Goal: Transaction & Acquisition: Purchase product/service

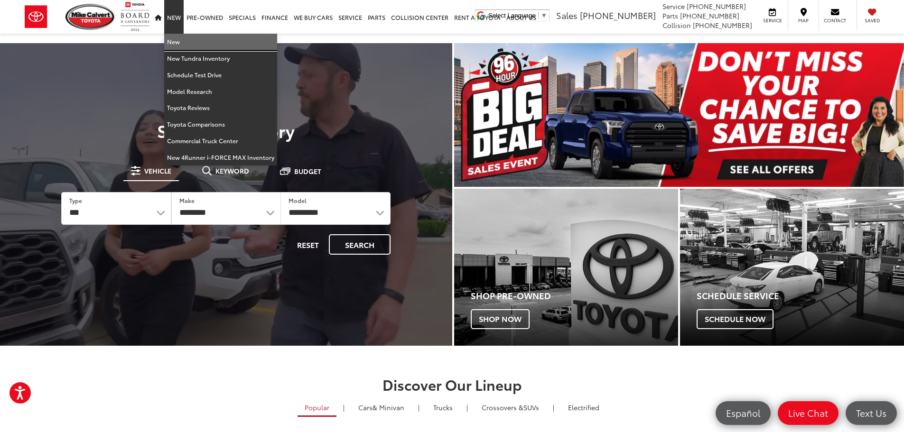
drag, startPoint x: 174, startPoint y: 42, endPoint x: 179, endPoint y: 31, distance: 12.3
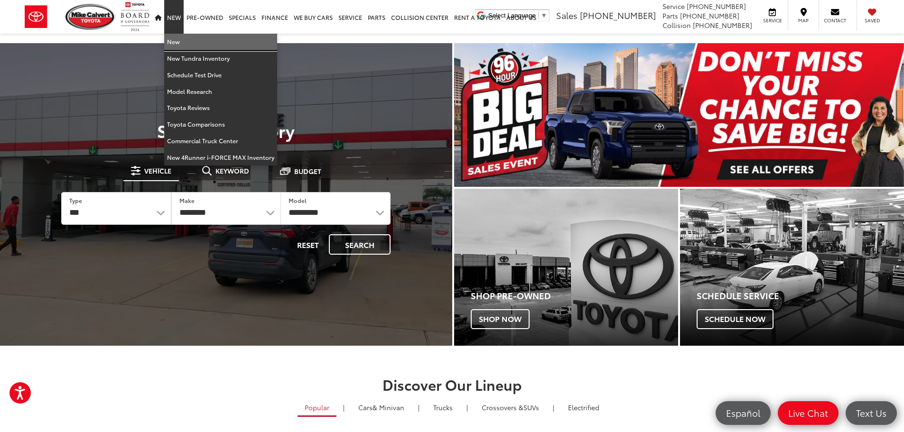
click at [174, 42] on link "New" at bounding box center [220, 42] width 113 height 17
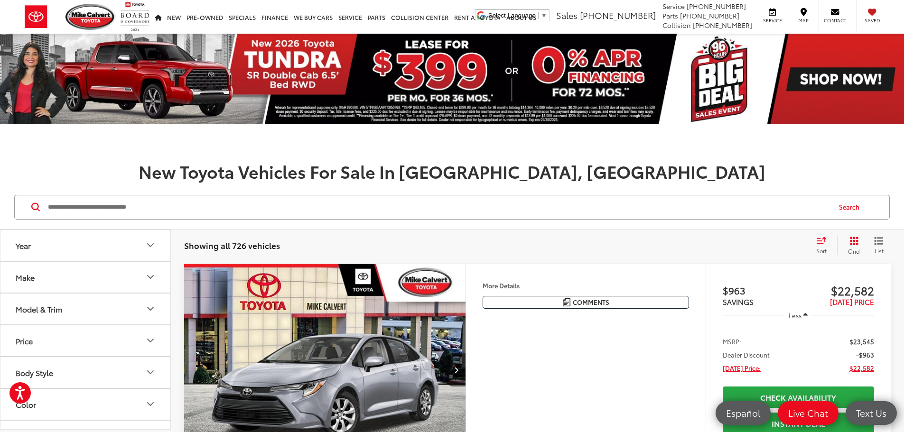
click at [57, 278] on button "Make" at bounding box center [85, 277] width 171 height 31
click at [65, 221] on button "Model & Trim" at bounding box center [85, 205] width 171 height 31
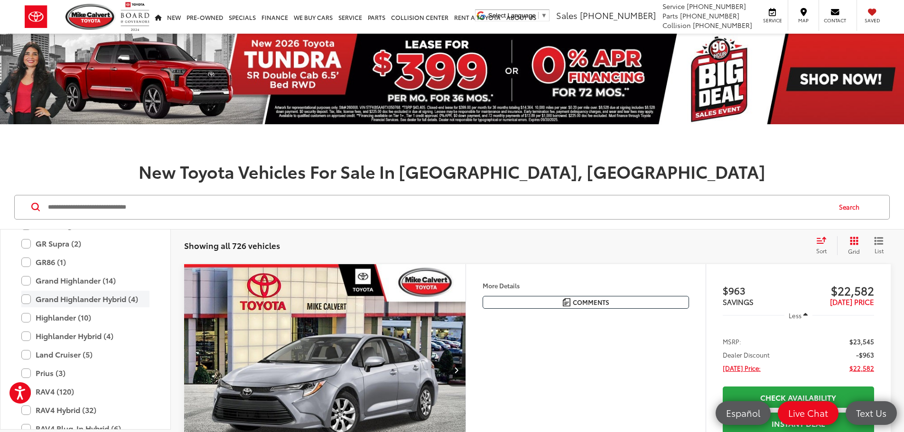
scroll to position [374, 0]
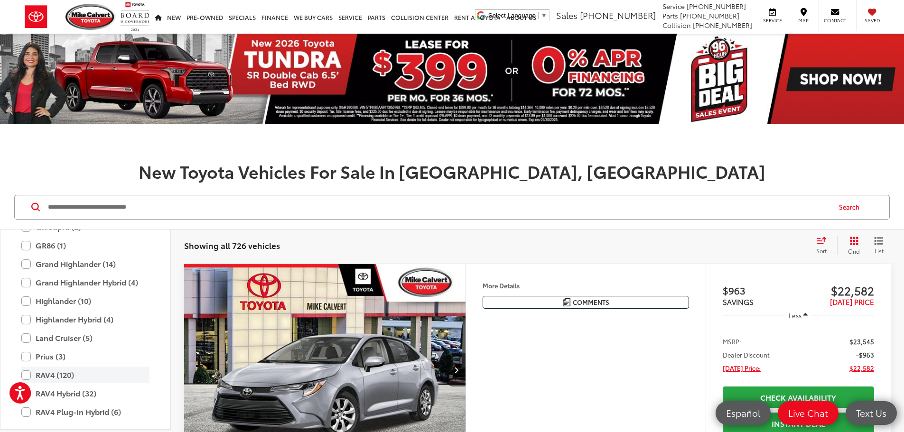
click at [46, 383] on label "RAV4 (120)" at bounding box center [85, 375] width 128 height 17
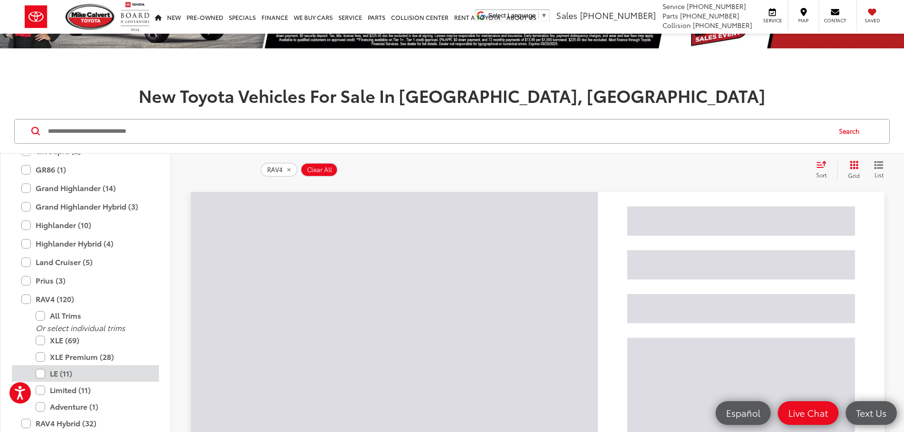
scroll to position [95, 0]
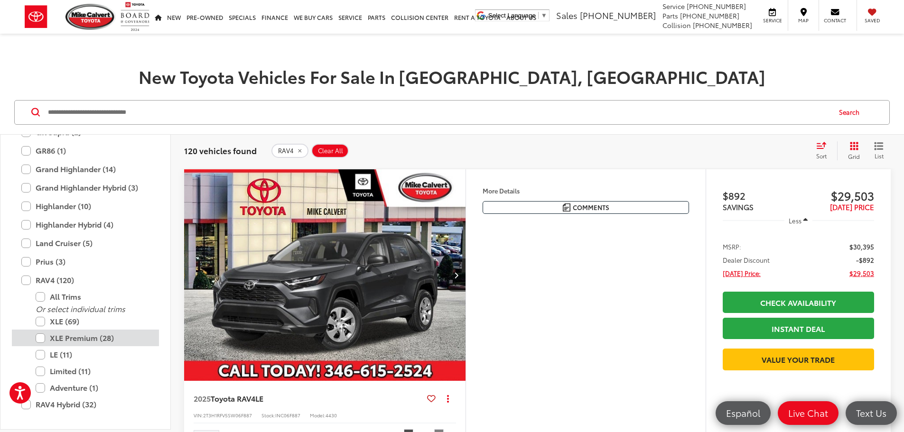
click at [65, 346] on label "XLE Premium (28)" at bounding box center [93, 338] width 114 height 17
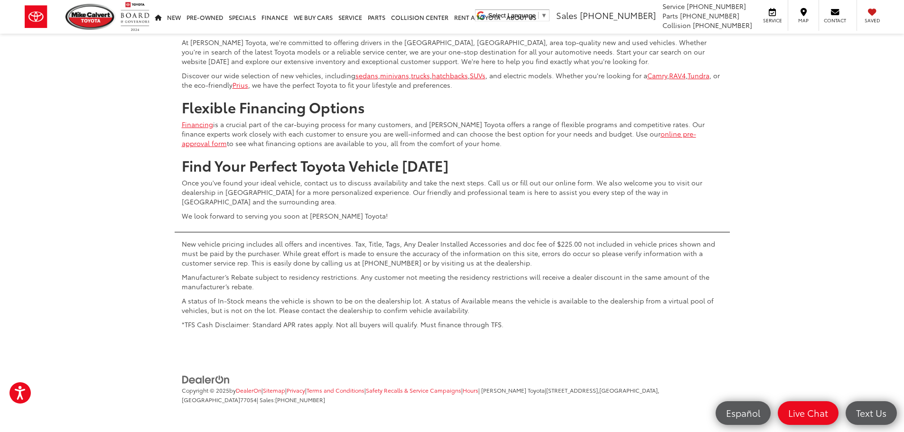
scroll to position [4696, 0]
click at [867, 60] on button "Show: 96" at bounding box center [864, 51] width 51 height 17
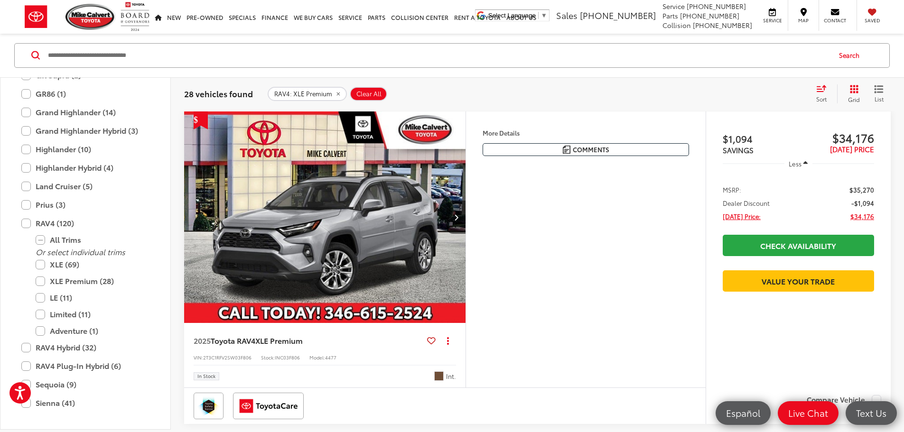
click at [842, 92] on button "Grid" at bounding box center [852, 93] width 30 height 19
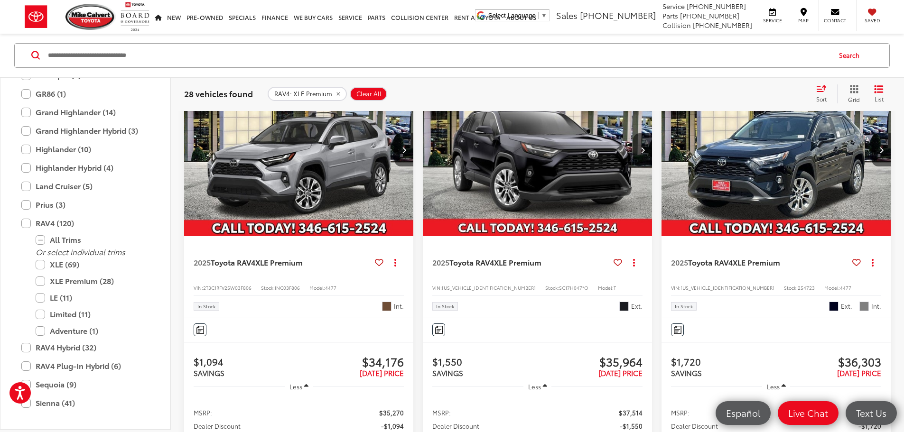
scroll to position [199, 0]
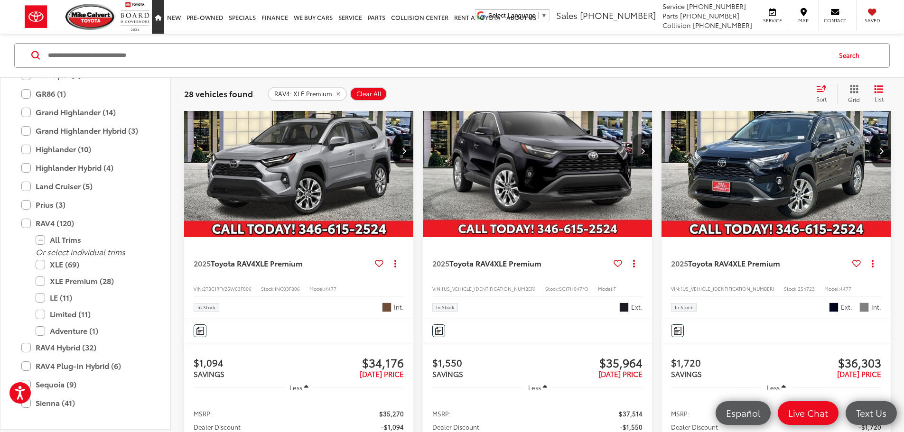
click at [160, 17] on icon "Home" at bounding box center [158, 18] width 7 height 6
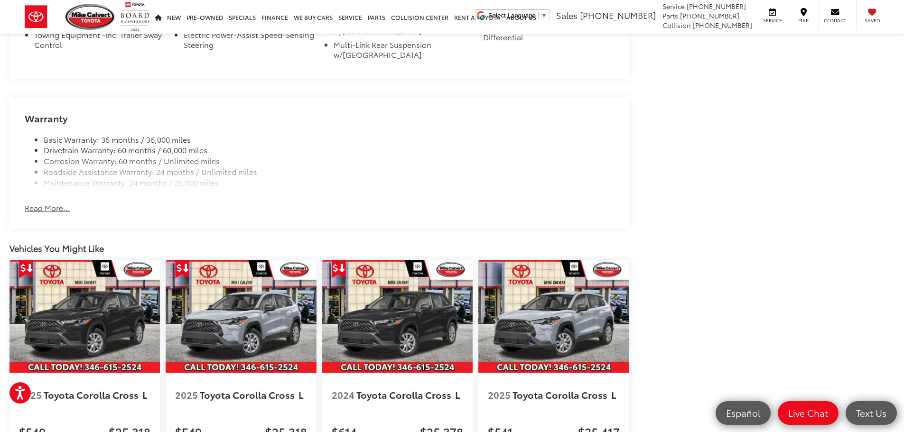
scroll to position [996, 0]
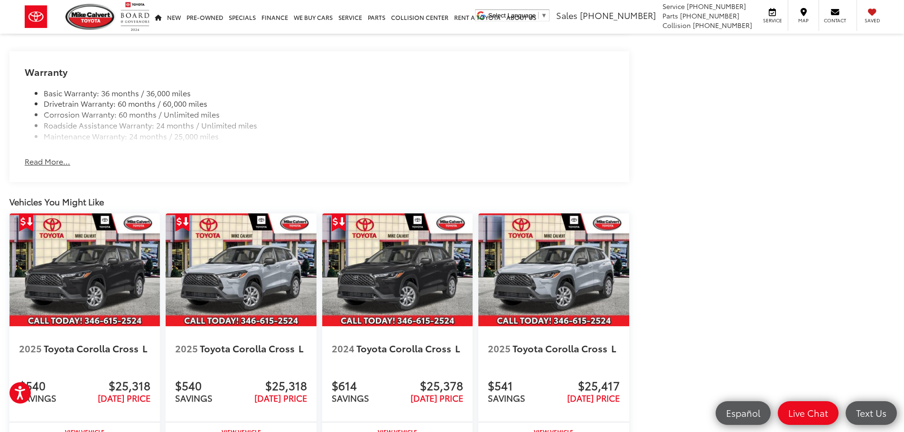
click at [51, 160] on button "Read More..." at bounding box center [48, 161] width 46 height 11
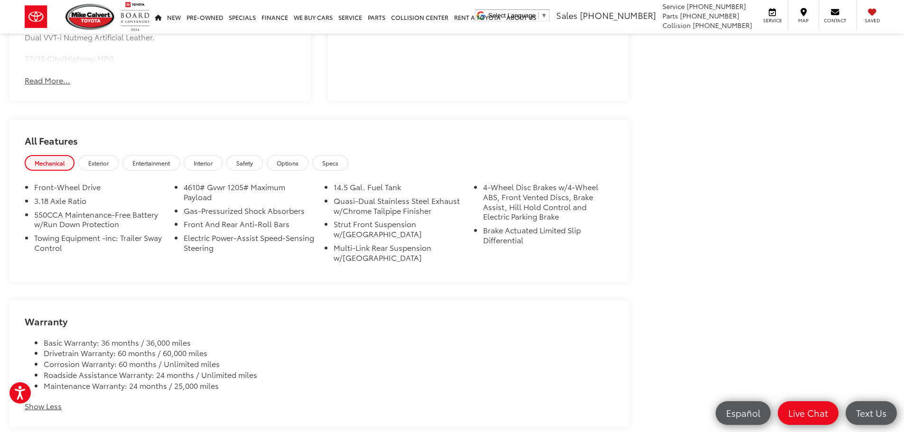
scroll to position [596, 0]
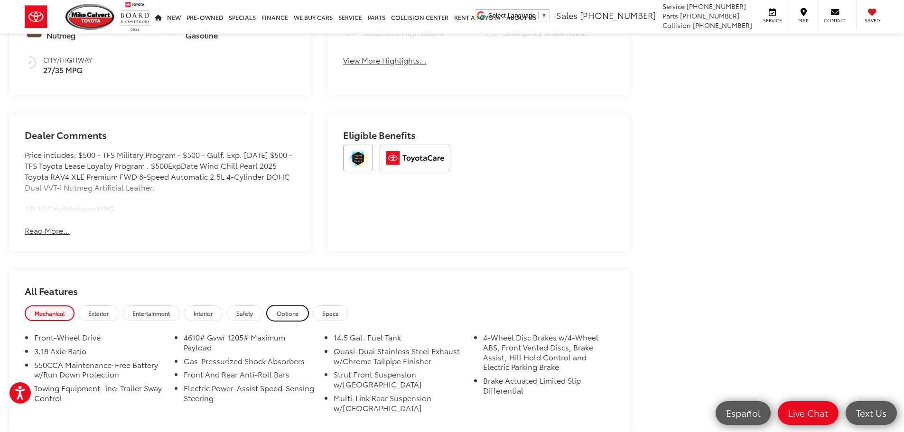
click at [305, 309] on link "Options" at bounding box center [288, 313] width 42 height 16
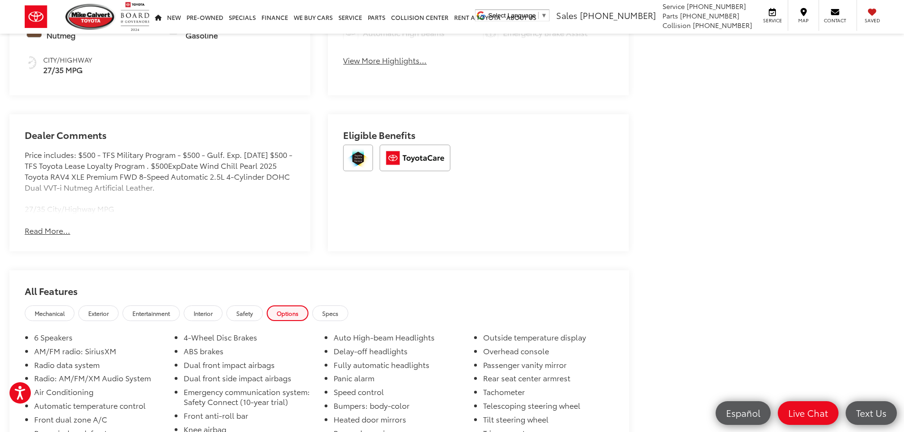
click at [53, 230] on button "Read More..." at bounding box center [48, 230] width 46 height 11
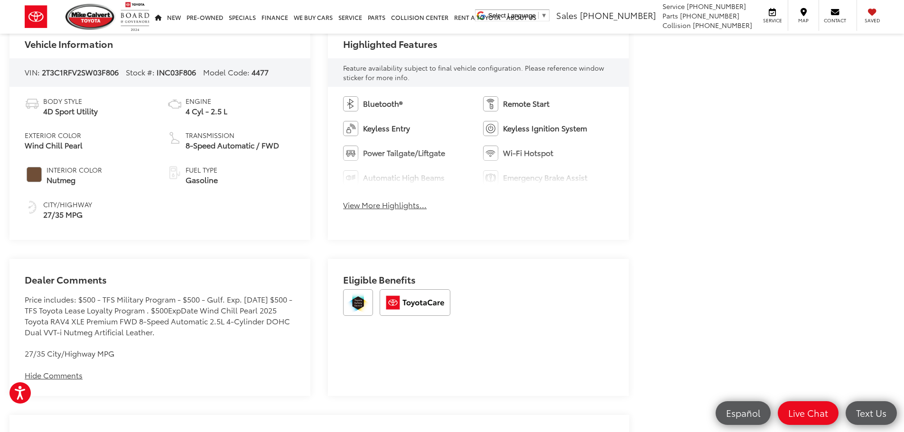
scroll to position [406, 0]
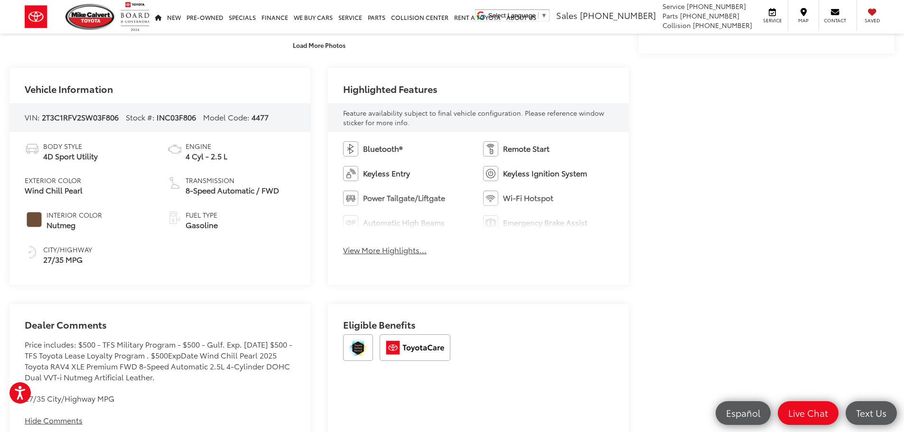
click at [381, 251] on button "View More Highlights..." at bounding box center [384, 250] width 83 height 11
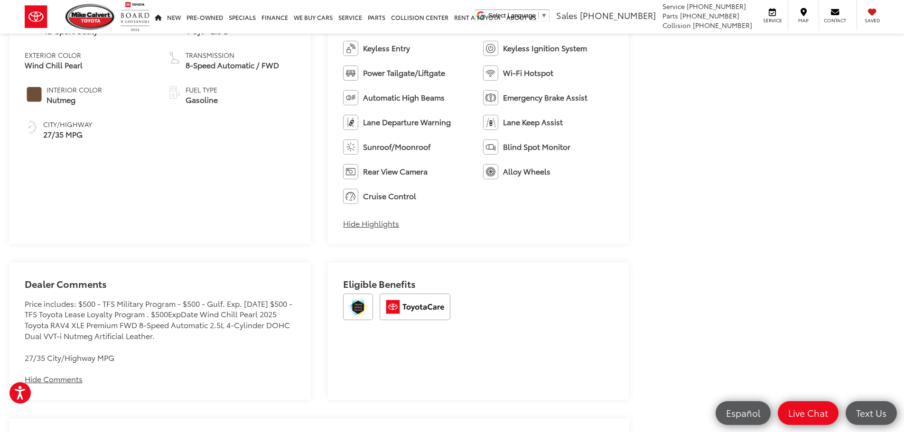
scroll to position [549, 0]
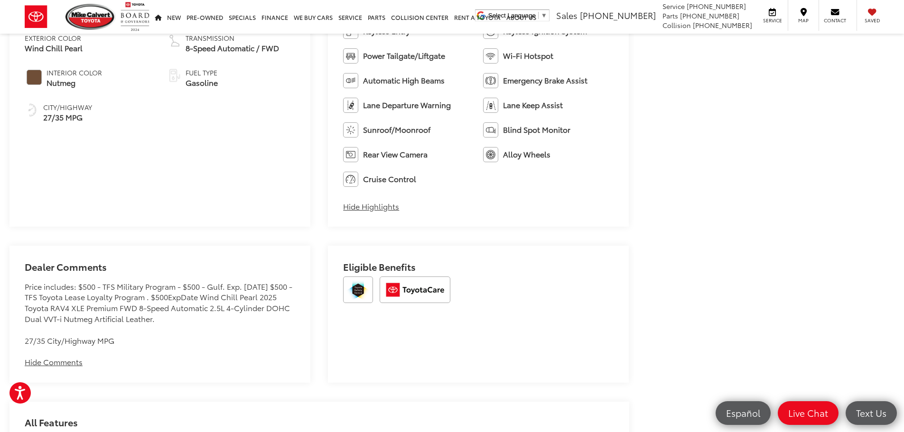
click at [61, 366] on button "Hide Comments" at bounding box center [54, 362] width 58 height 11
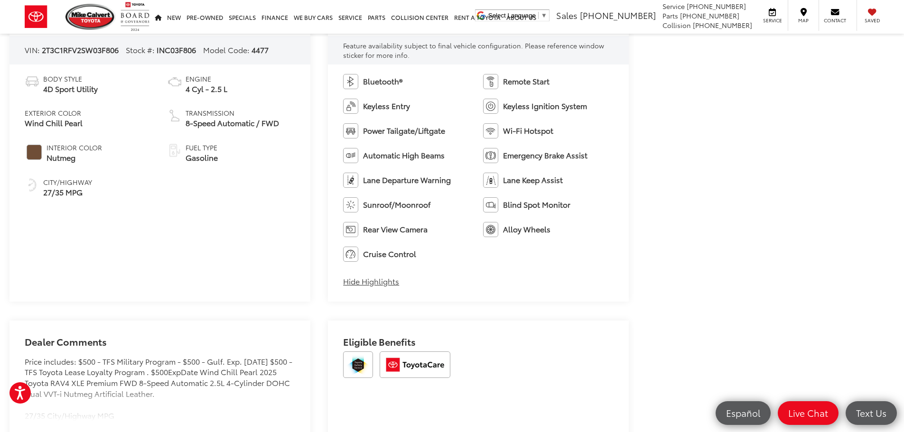
scroll to position [264, 0]
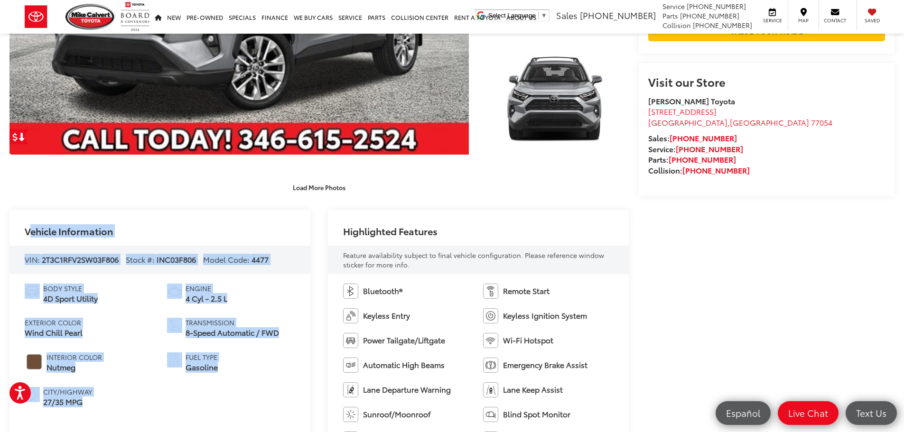
drag, startPoint x: 19, startPoint y: 230, endPoint x: 253, endPoint y: 374, distance: 274.7
click at [253, 374] on div "Vehicle Information VIN: 2T3C1RFV2SW03F806 Stock #: INC03F806 Model Code: 4477 …" at bounding box center [159, 360] width 301 height 301
click at [251, 371] on li "Fuel Type Gasoline" at bounding box center [231, 362] width 128 height 20
drag, startPoint x: 254, startPoint y: 375, endPoint x: 21, endPoint y: 227, distance: 275.5
click at [21, 227] on div "Vehicle Information VIN: 2T3C1RFV2SW03F806 Stock #: INC03F806 Model Code: 4477 …" at bounding box center [159, 360] width 301 height 301
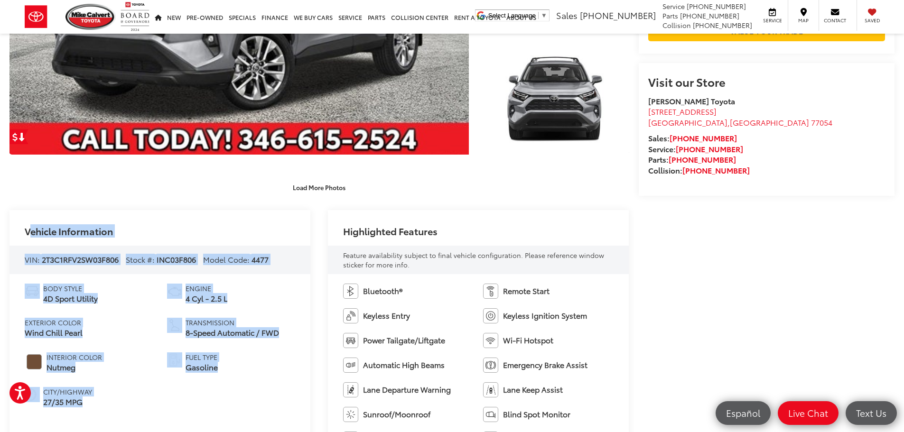
click at [21, 227] on div "Vehicle Information" at bounding box center [159, 227] width 301 height 35
drag, startPoint x: 33, startPoint y: 231, endPoint x: 288, endPoint y: 386, distance: 298.4
click at [288, 386] on div "Vehicle Information VIN: 2T3C1RFV2SW03F806 Stock #: INC03F806 Model Code: 4477 …" at bounding box center [159, 360] width 301 height 301
click at [288, 386] on ul "Body Style 4D Sport Utility Exterior Color Wind Chill Pearl Interior Color Nutm…" at bounding box center [160, 346] width 270 height 124
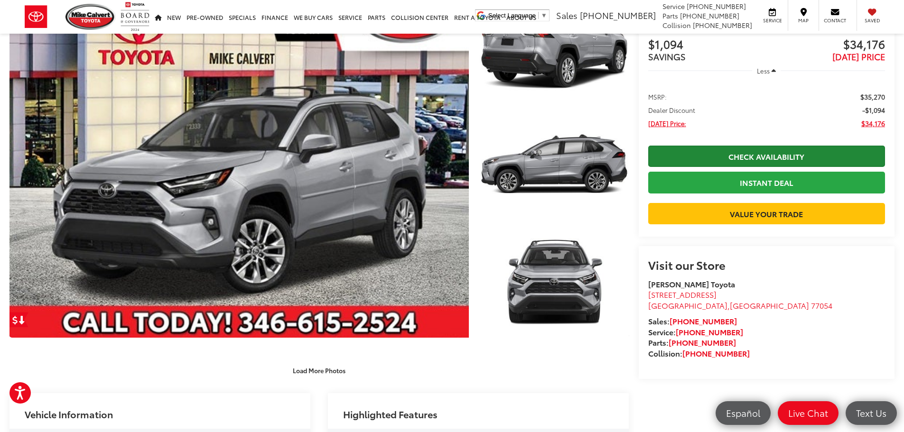
scroll to position [0, 0]
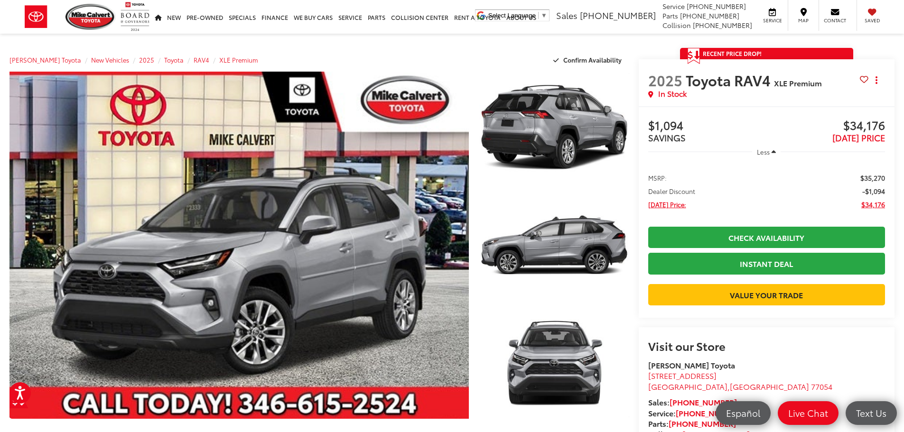
click at [850, 124] on span "$34,176" at bounding box center [825, 126] width 119 height 14
click at [744, 82] on span "Toyota RAV4" at bounding box center [729, 80] width 88 height 20
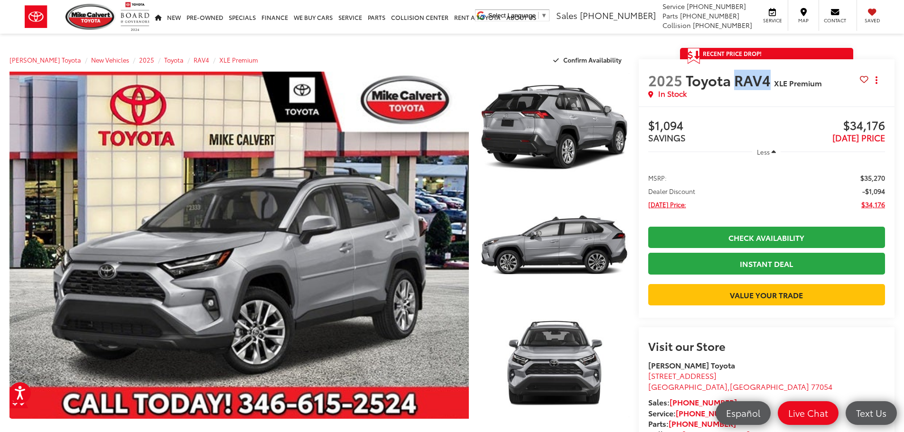
click at [744, 82] on span "Toyota RAV4" at bounding box center [729, 80] width 88 height 20
drag, startPoint x: 863, startPoint y: 175, endPoint x: 887, endPoint y: 195, distance: 31.6
click at [887, 195] on ul "MSRP: $35,270 Dealer Discount -$1,094 Today's Price: $34,176" at bounding box center [766, 190] width 256 height 55
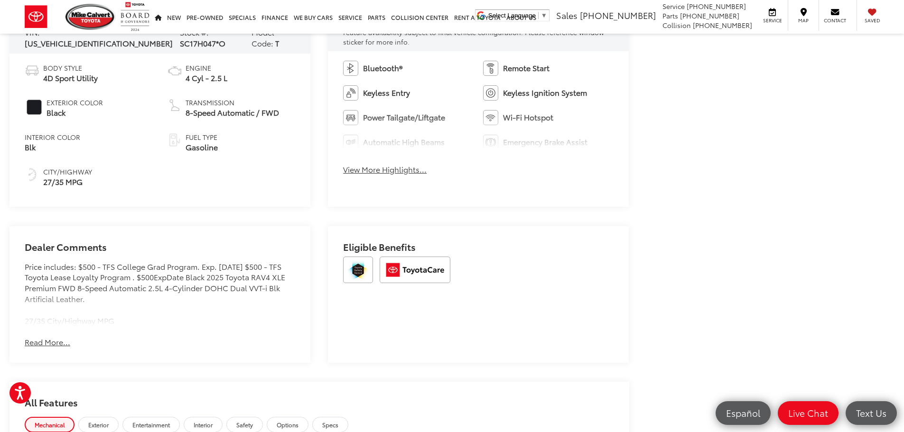
scroll to position [474, 0]
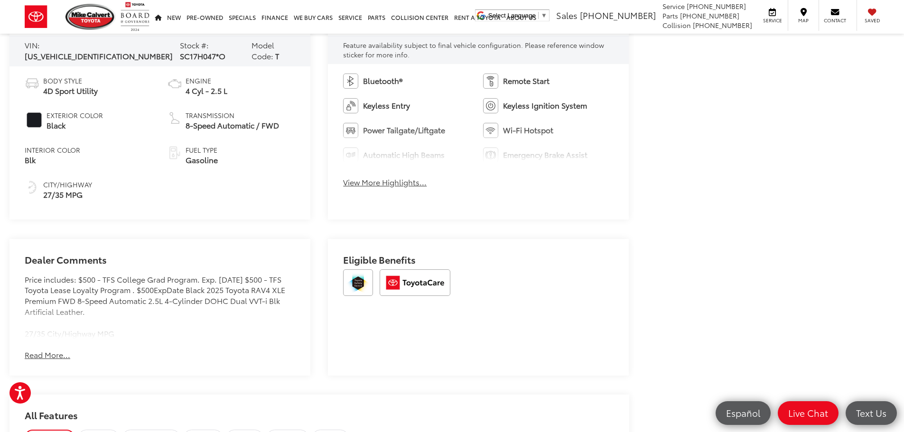
click at [366, 191] on div "Bluetooth® Remote Start Keyless Entry Keyless Ignition System Power Tailgate/Li…" at bounding box center [478, 133] width 301 height 139
click at [373, 180] on button "View More Highlights..." at bounding box center [384, 182] width 83 height 11
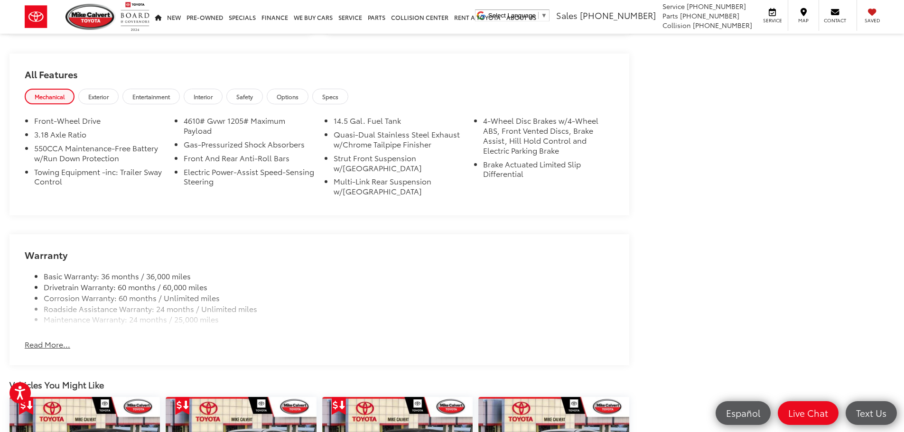
scroll to position [949, 0]
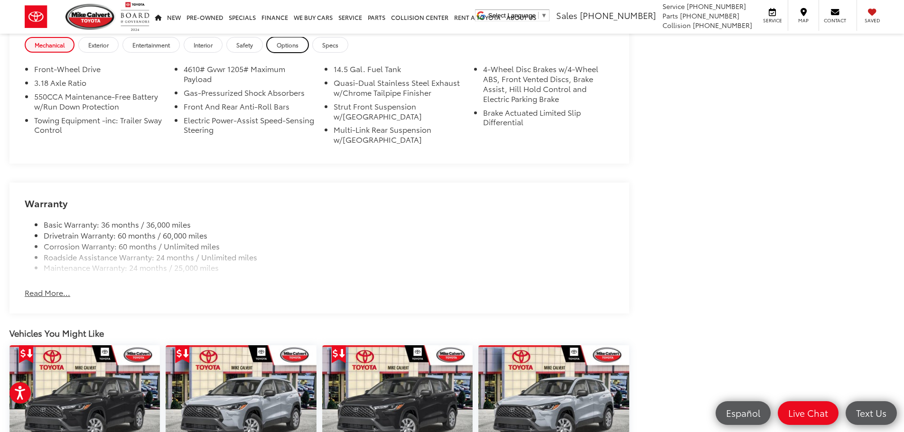
click at [291, 46] on span "Options" at bounding box center [288, 45] width 22 height 8
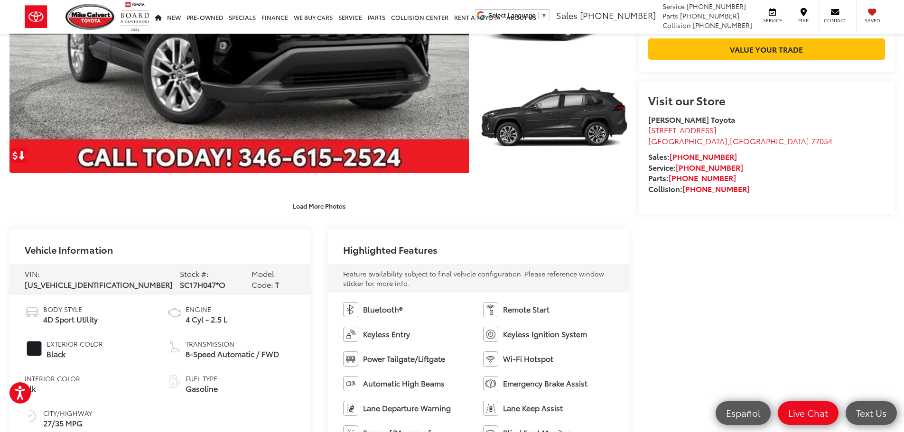
scroll to position [285, 0]
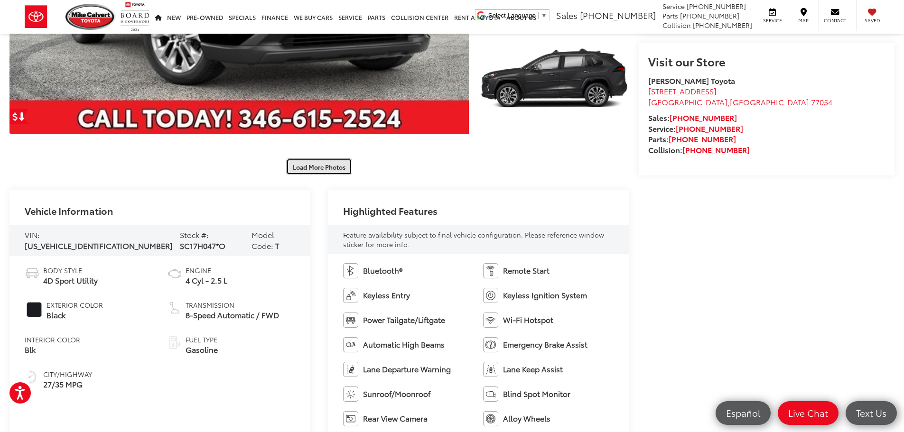
click at [299, 167] on button "Load More Photos" at bounding box center [319, 166] width 66 height 17
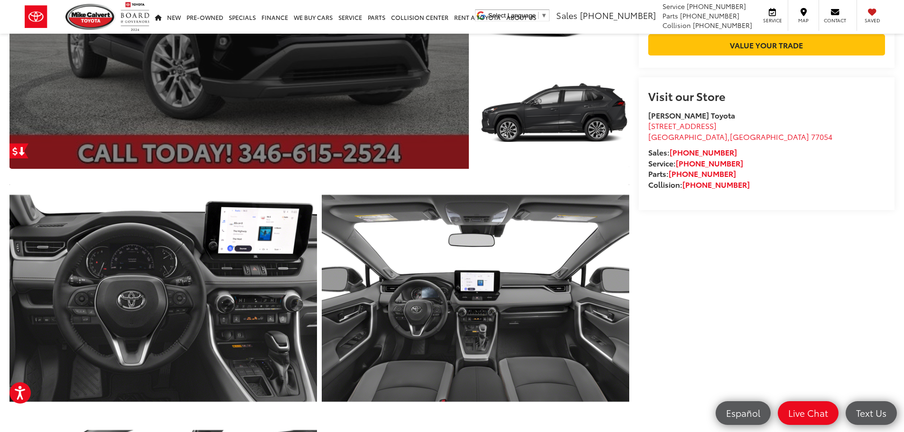
scroll to position [0, 0]
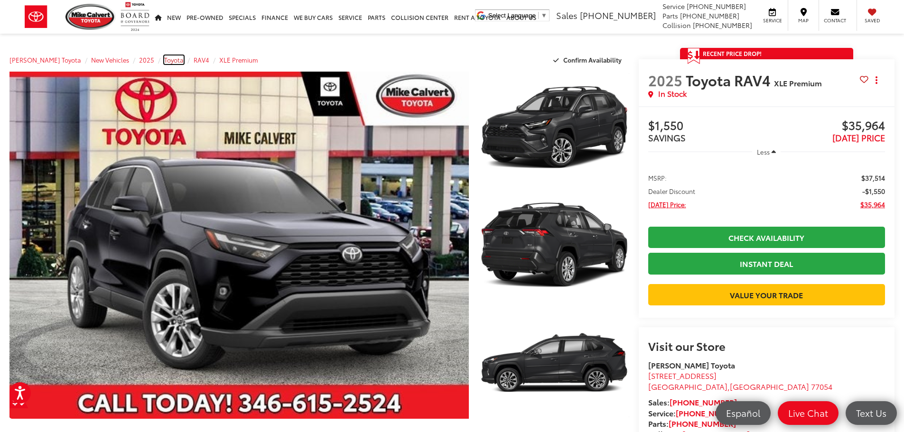
click at [164, 60] on span "Toyota" at bounding box center [173, 59] width 19 height 9
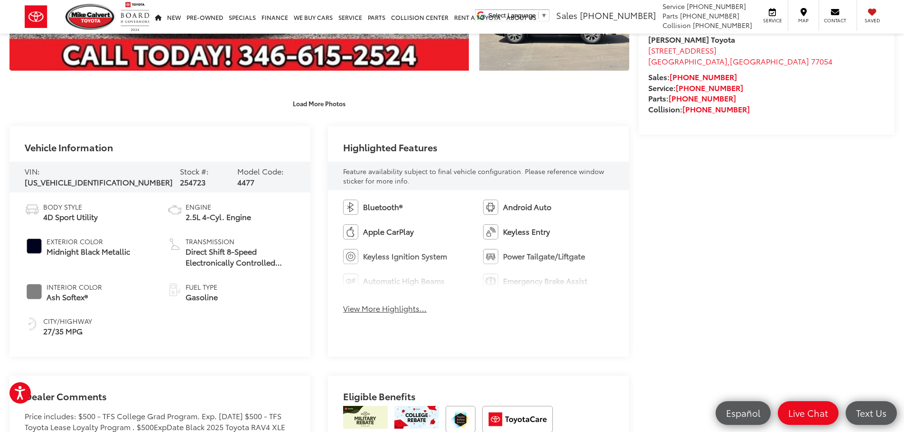
scroll to position [332, 0]
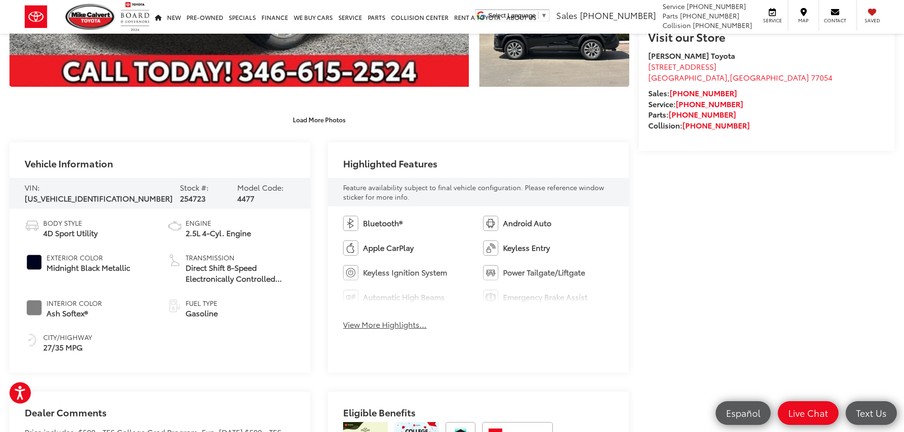
click at [388, 319] on button "View More Highlights..." at bounding box center [384, 324] width 83 height 11
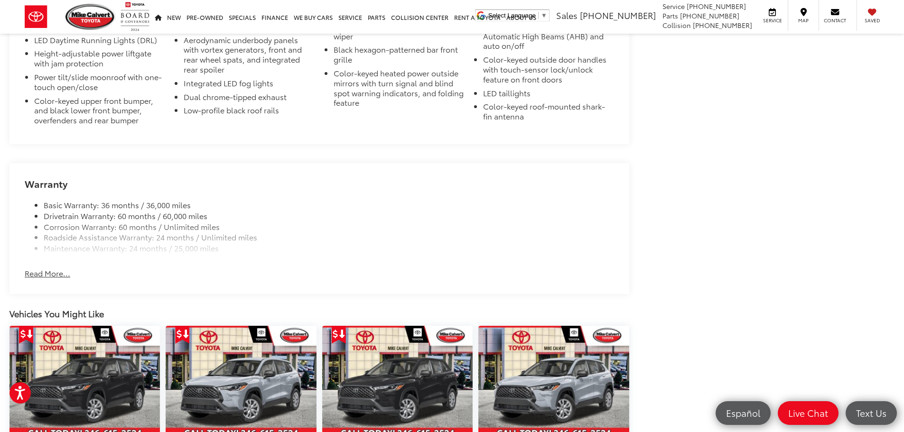
scroll to position [901, 0]
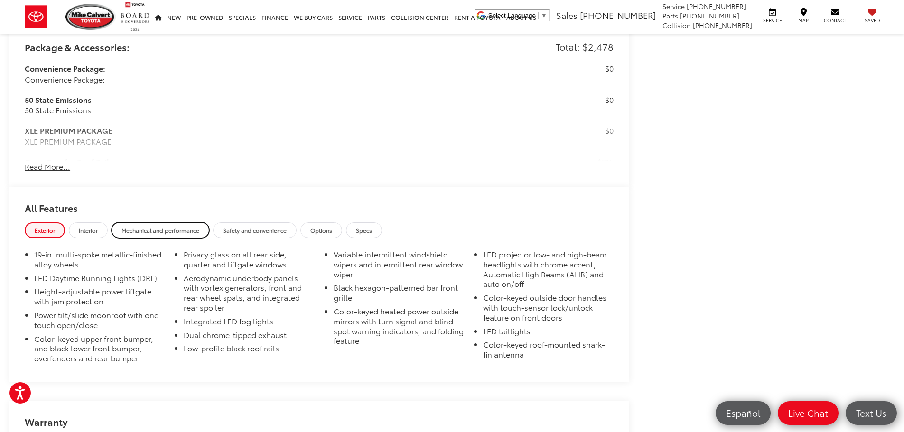
click at [153, 228] on span "Mechanical and performance" at bounding box center [160, 230] width 78 height 8
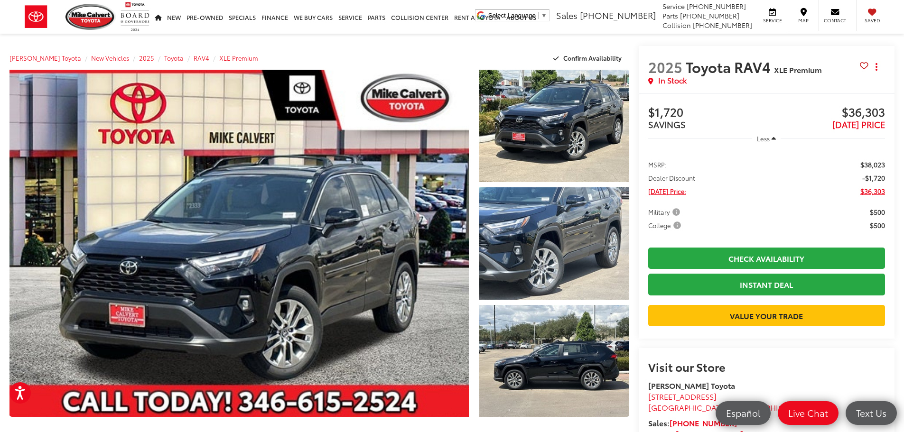
scroll to position [0, 0]
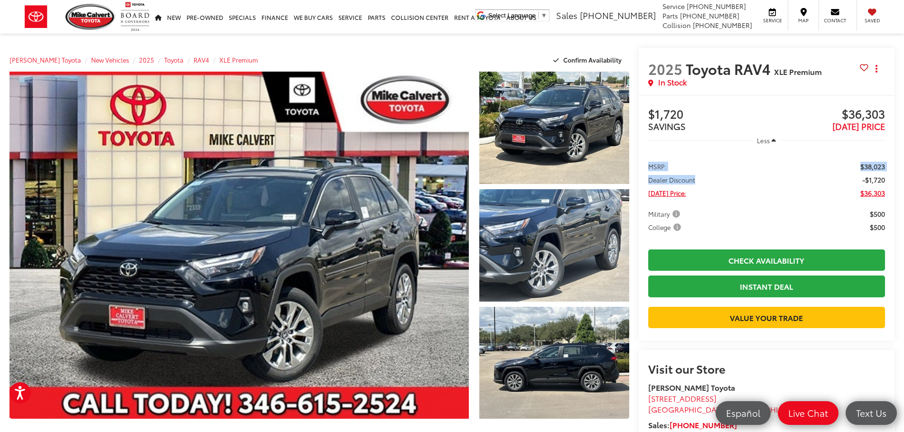
drag, startPoint x: 649, startPoint y: 165, endPoint x: 704, endPoint y: 178, distance: 56.6
click at [704, 175] on ul "MSRP: $38,023 Dealer Discount -$1,720 Today's Price: $36,303 Military $500 Coll…" at bounding box center [766, 196] width 256 height 90
click at [704, 178] on li "Dealer Discount -$1,720" at bounding box center [766, 179] width 237 height 9
drag, startPoint x: 696, startPoint y: 231, endPoint x: 650, endPoint y: 161, distance: 83.5
click at [650, 161] on ul "MSRP: $38,023 Dealer Discount -$1,720 Today's Price: $36,303 Military $500 Coll…" at bounding box center [766, 196] width 256 height 90
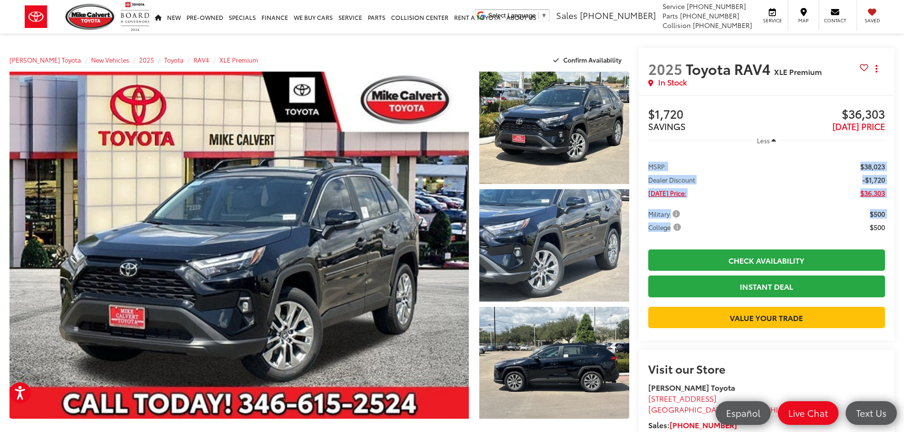
click at [649, 164] on span "MSRP:" at bounding box center [657, 166] width 18 height 9
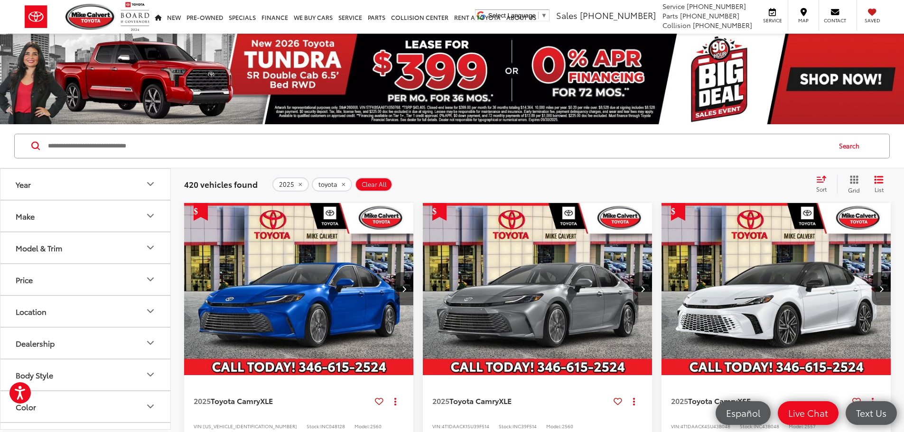
click at [853, 186] on span "Grid" at bounding box center [854, 190] width 12 height 8
click at [853, 168] on div "420 vehicles found 2025 toyota Clear All + 0 test Sort Price: High to Low Price…" at bounding box center [537, 184] width 733 height 34
click at [855, 177] on icon "Grid View" at bounding box center [853, 179] width 9 height 9
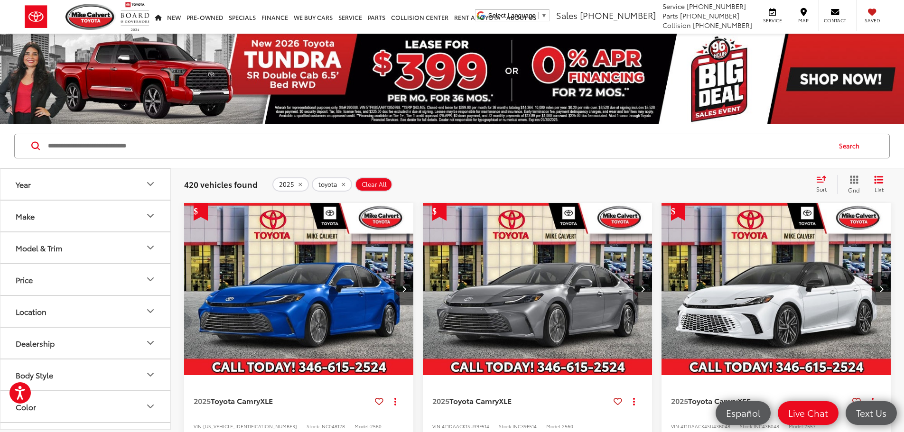
click at [855, 177] on icon "Grid View" at bounding box center [853, 179] width 9 height 9
